Goal: Information Seeking & Learning: Learn about a topic

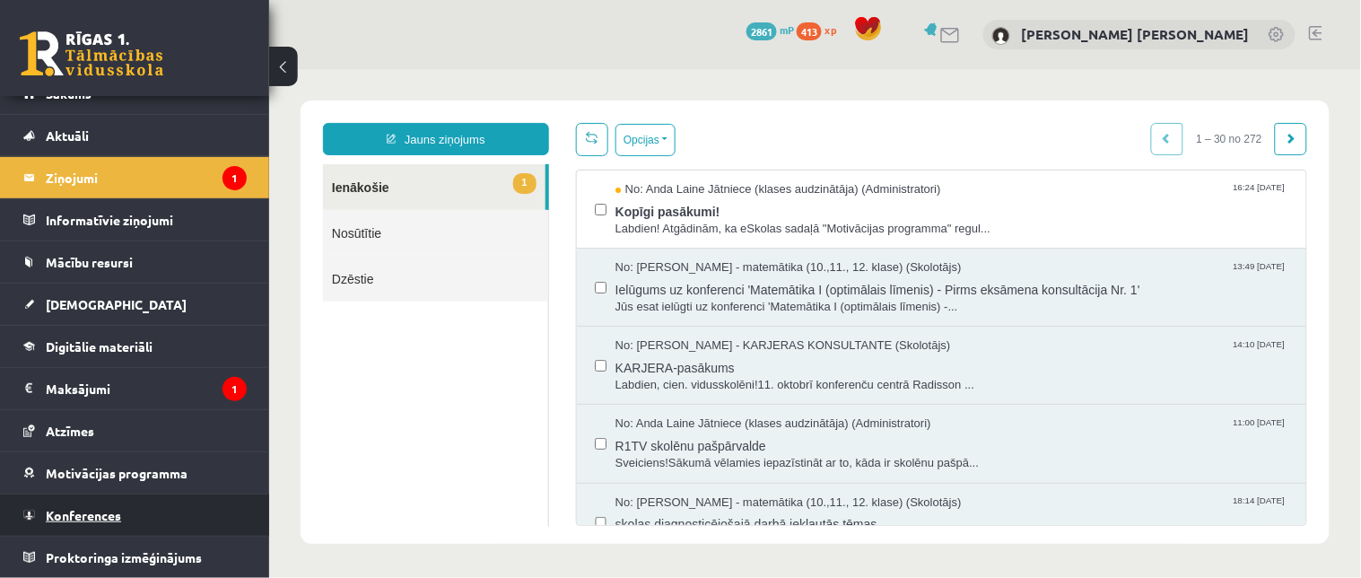
click at [162, 503] on link "Konferences" at bounding box center [134, 514] width 223 height 41
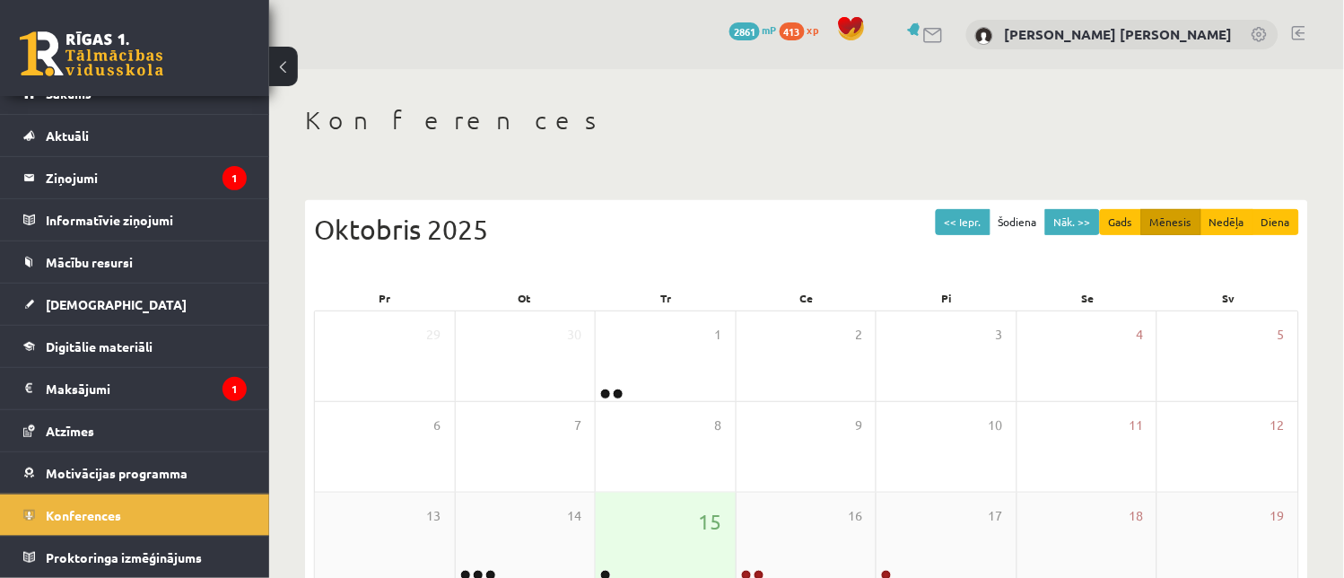
drag, startPoint x: 689, startPoint y: 550, endPoint x: 659, endPoint y: 546, distance: 30.8
click at [659, 546] on div "15" at bounding box center [666, 538] width 140 height 90
click at [655, 549] on div "15" at bounding box center [666, 538] width 140 height 90
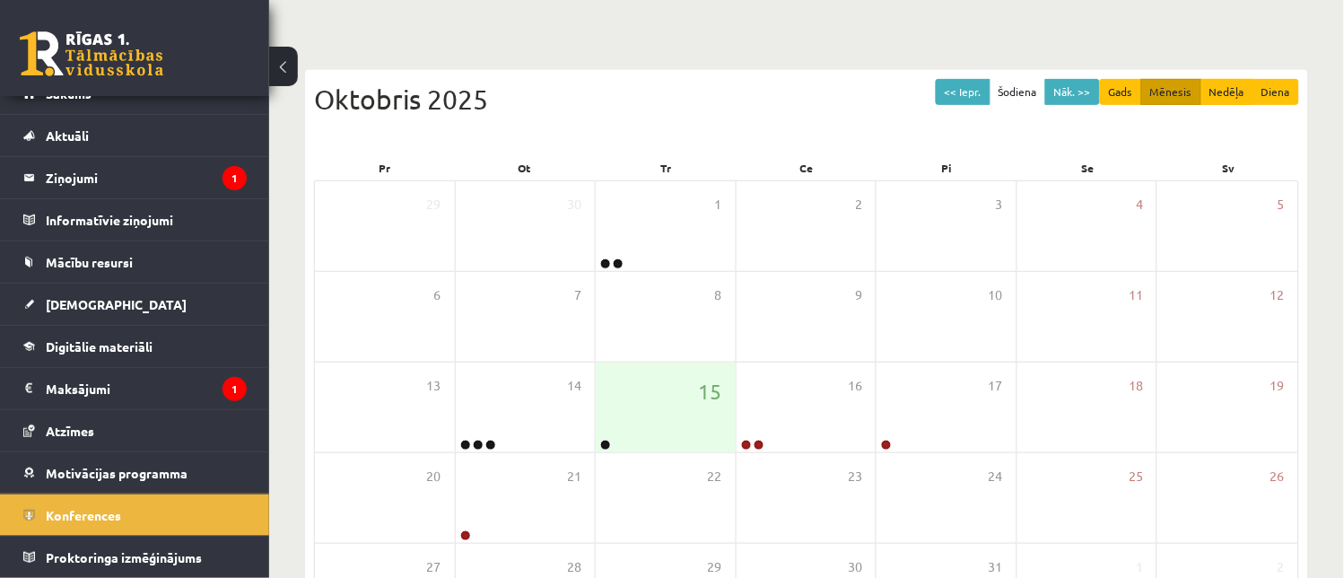
scroll to position [142, 0]
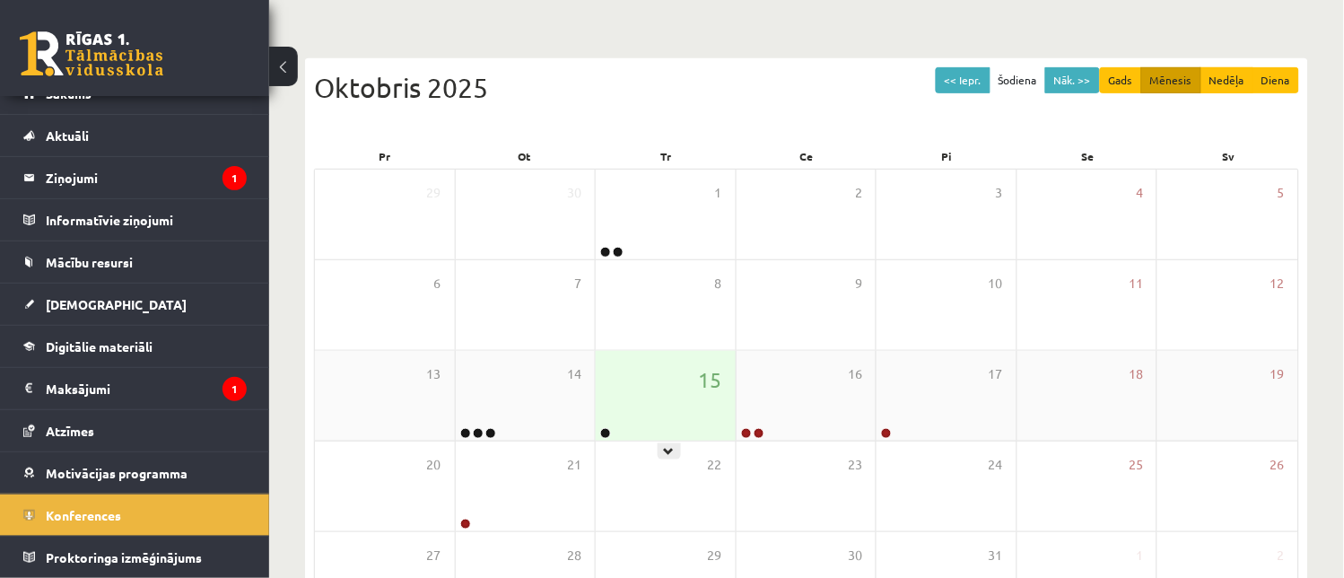
click at [651, 392] on div "15" at bounding box center [666, 396] width 140 height 90
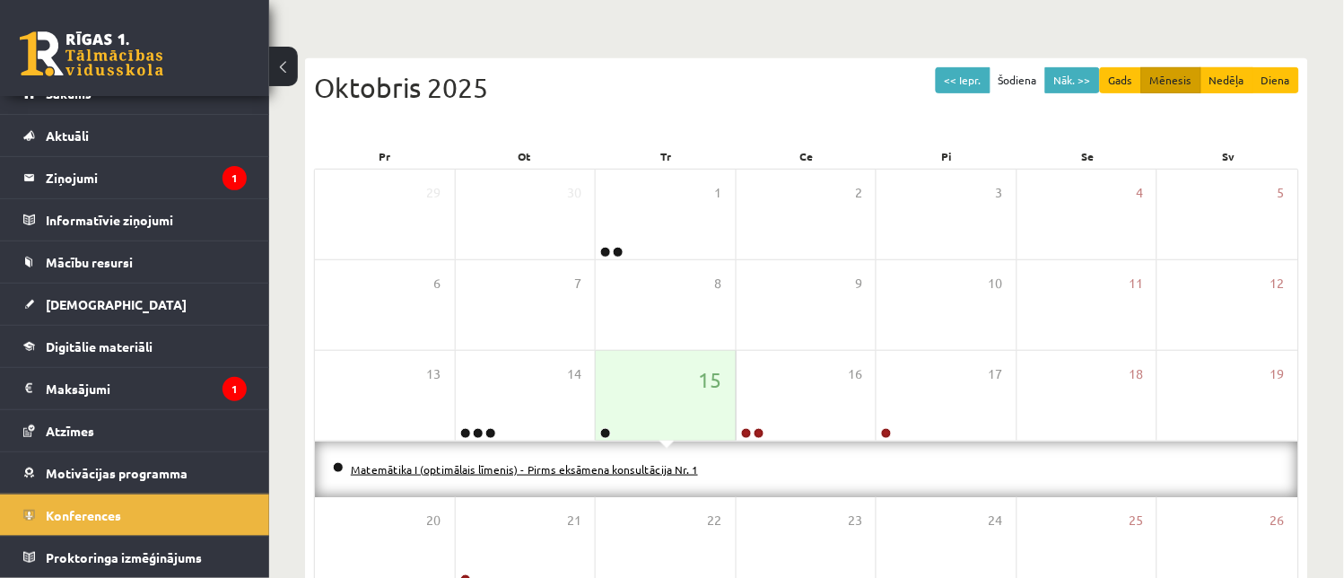
click at [641, 465] on link "Matemātika I (optimālais līmenis) - Pirms eksāmena konsultācija Nr. 1" at bounding box center [524, 469] width 347 height 14
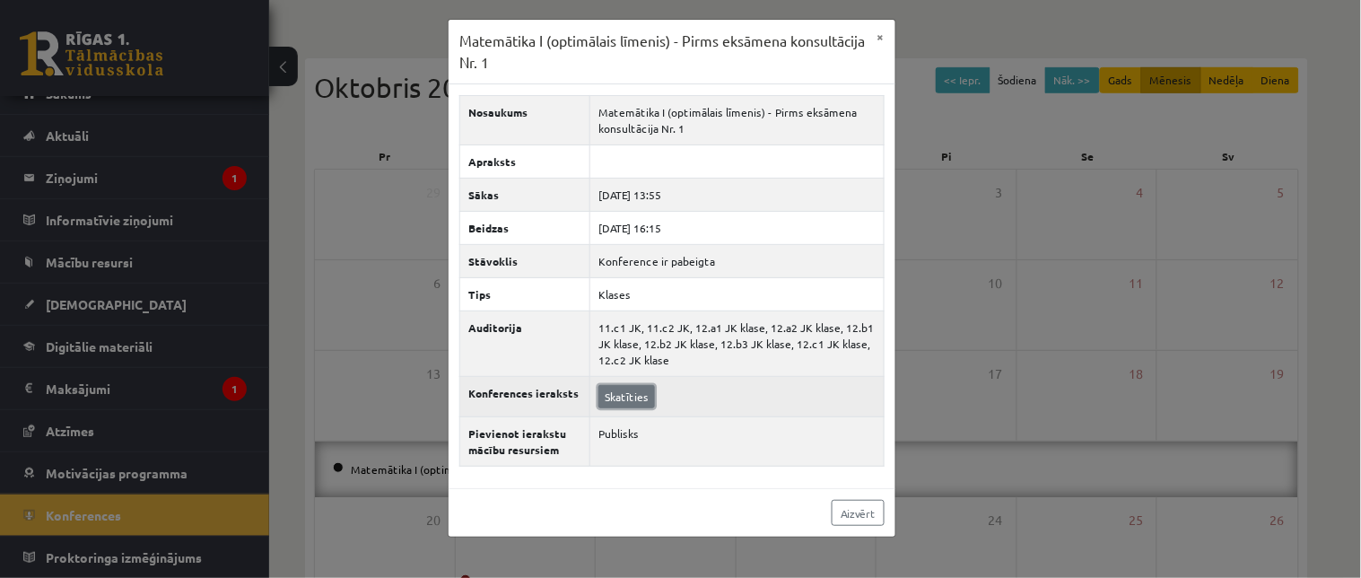
click at [630, 396] on link "Skatīties" at bounding box center [627, 396] width 57 height 23
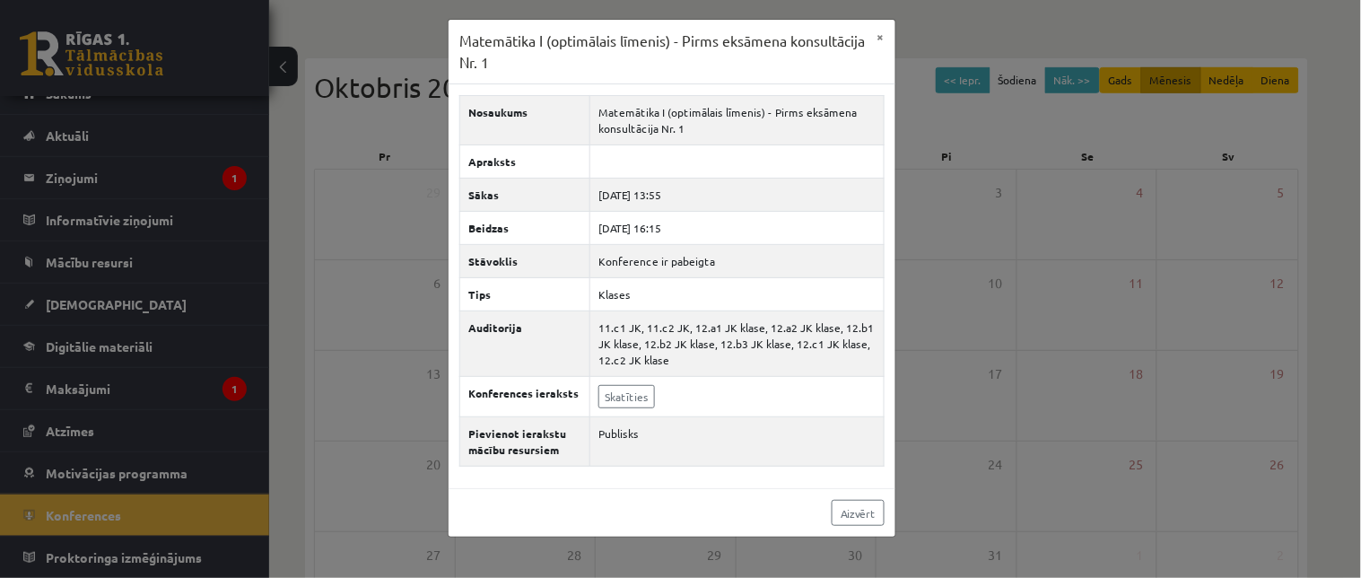
click at [135, 81] on div "Matemātika I (optimālais līmenis) - Pirms eksāmena konsultācija Nr. 1 × Nosauku…" at bounding box center [680, 289] width 1361 height 578
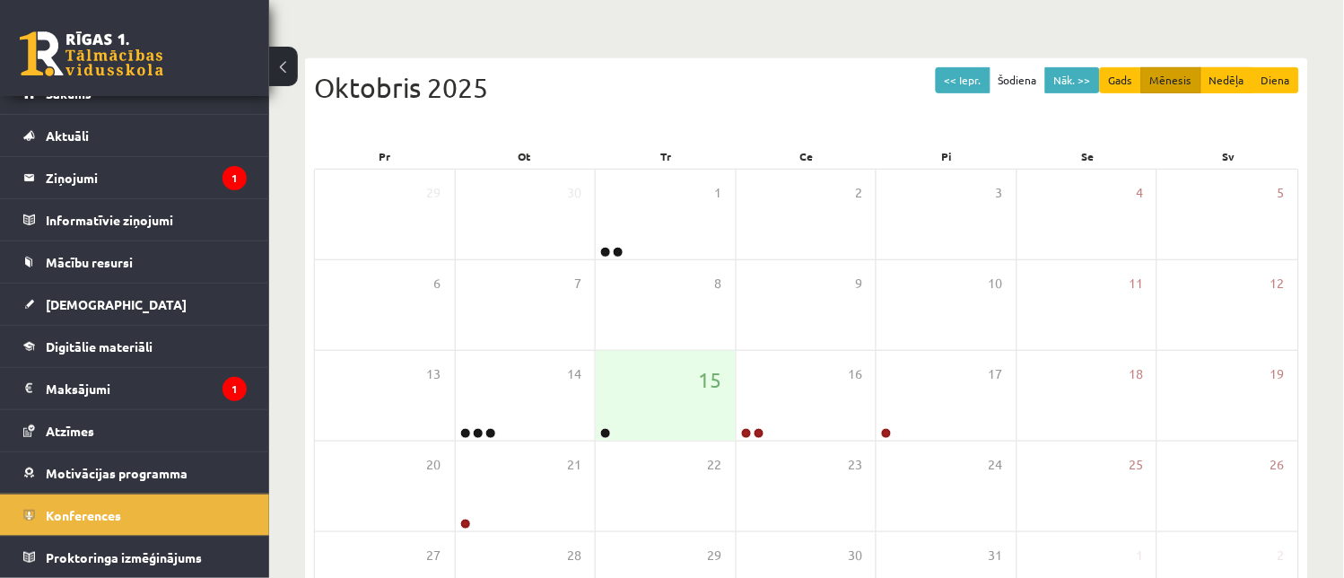
scroll to position [0, 0]
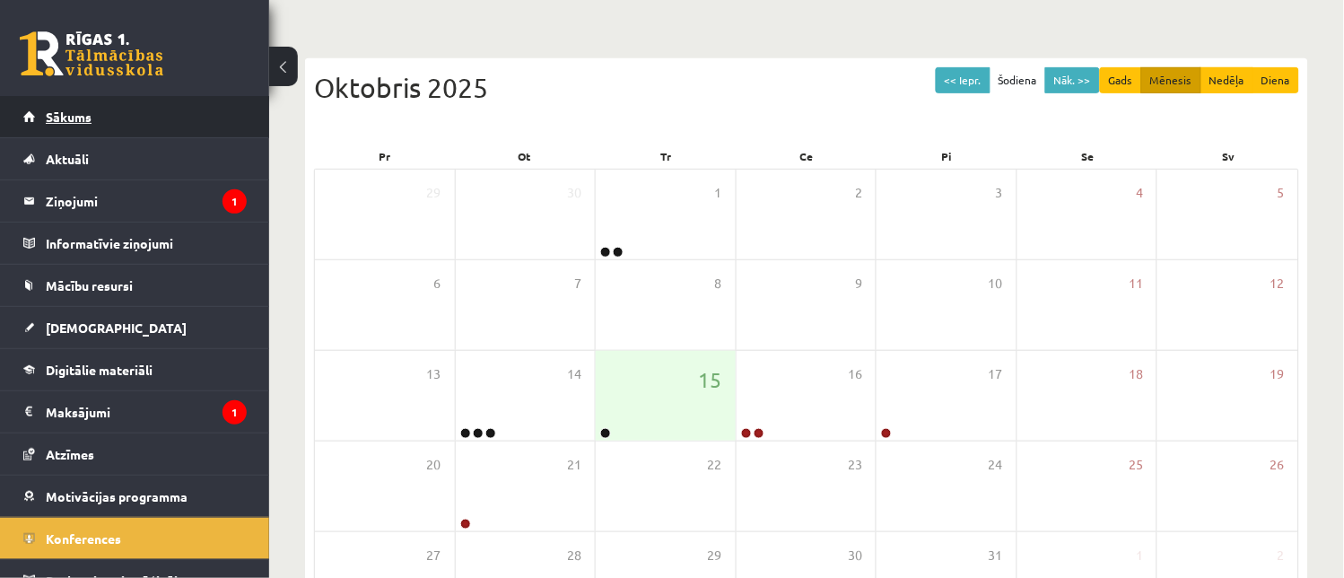
click at [178, 105] on link "Sākums" at bounding box center [134, 116] width 223 height 41
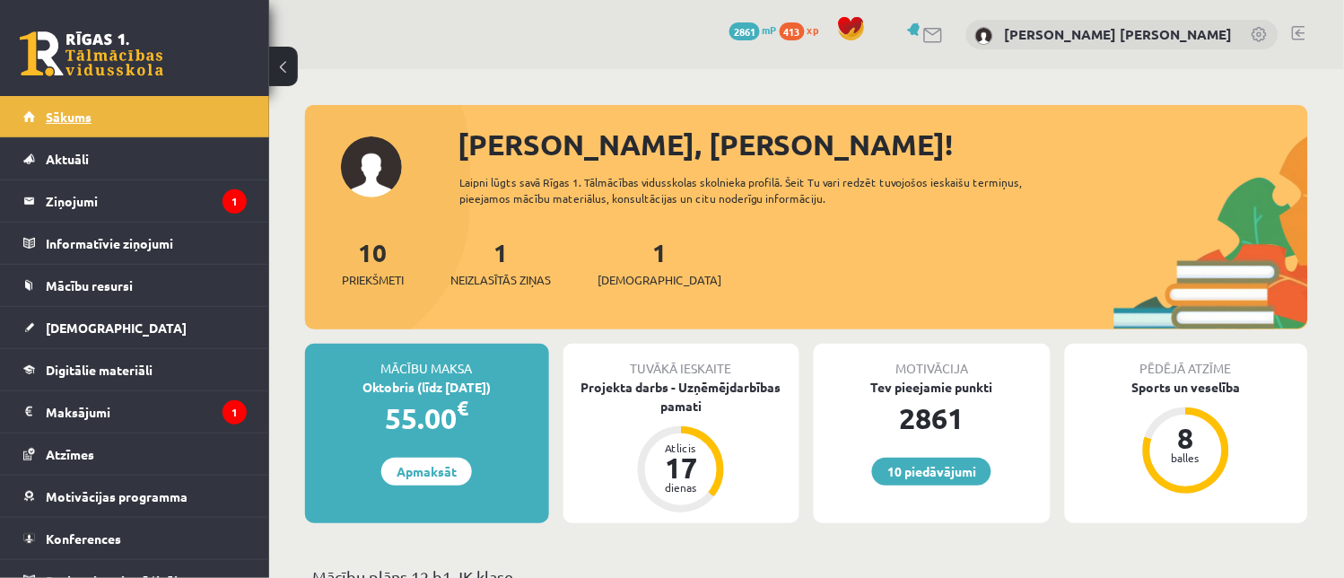
click at [171, 109] on link "Sākums" at bounding box center [134, 116] width 223 height 41
